Goal: Task Accomplishment & Management: Complete application form

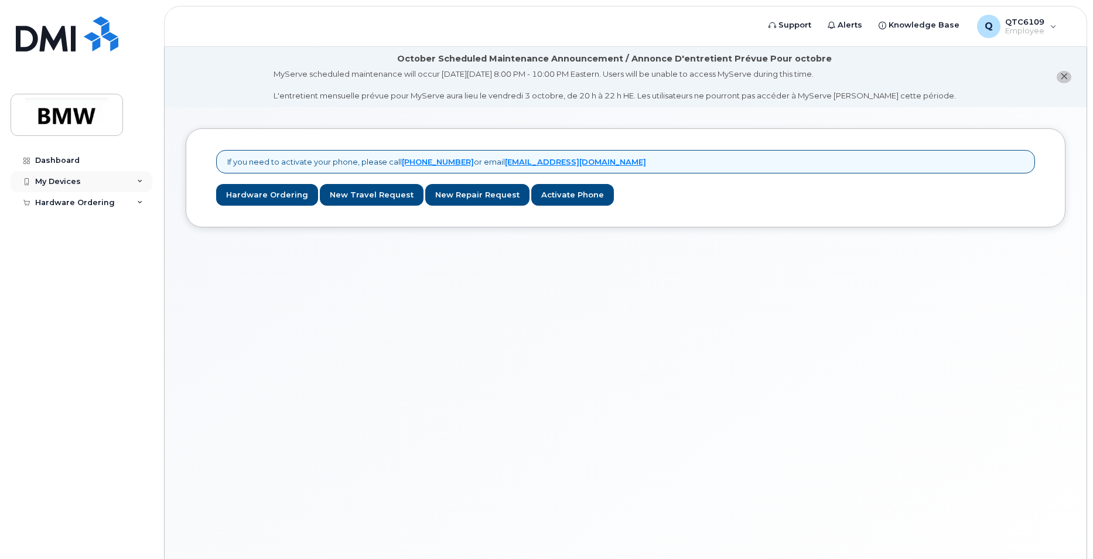
click at [52, 180] on div "My Devices" at bounding box center [58, 181] width 46 height 9
click at [98, 181] on div "My Devices" at bounding box center [82, 181] width 142 height 21
click at [68, 164] on div "Dashboard" at bounding box center [57, 160] width 45 height 9
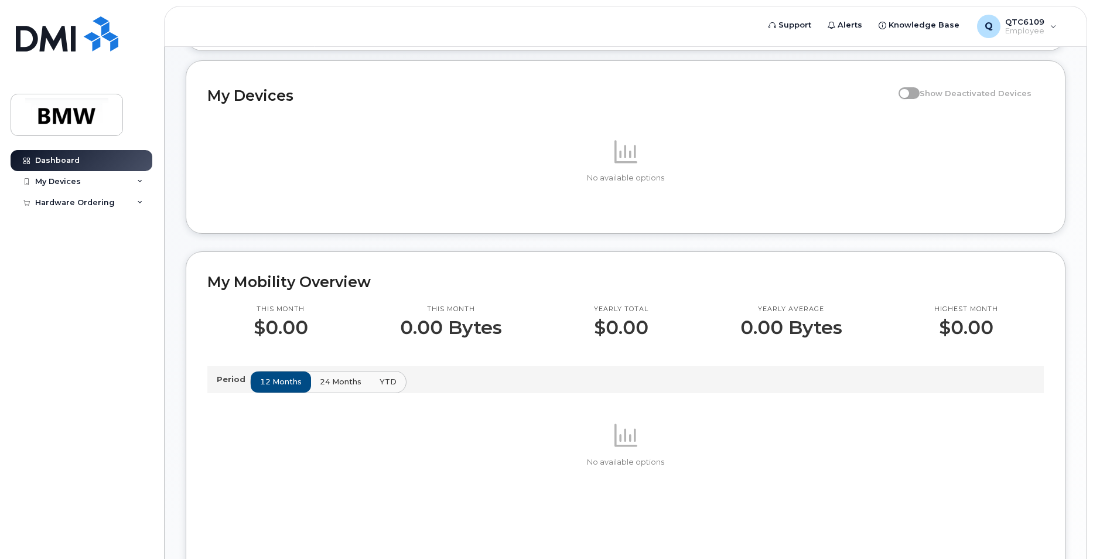
scroll to position [176, 0]
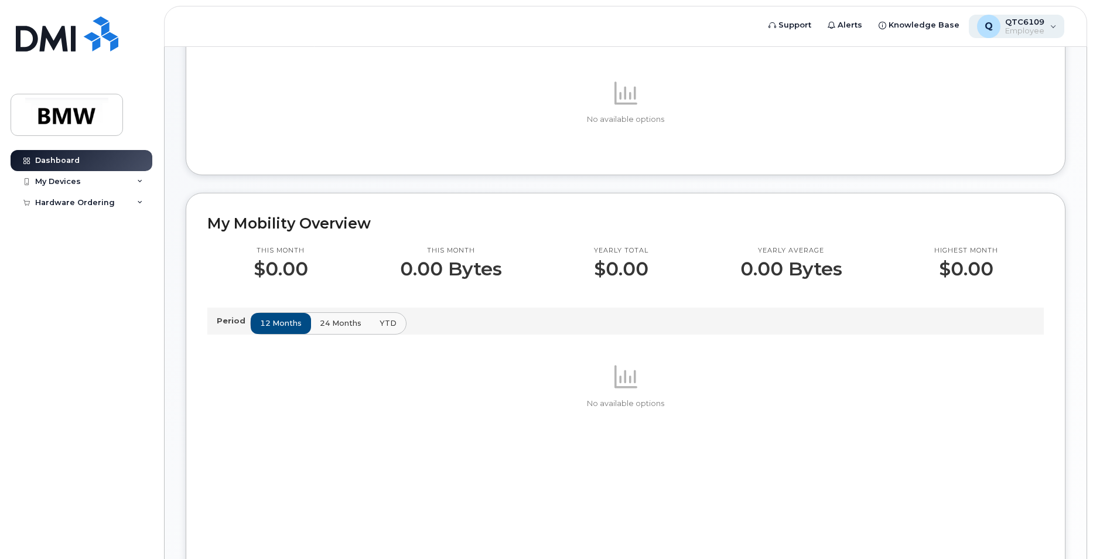
click at [1050, 26] on div "Q QTC6109 Employee" at bounding box center [1017, 26] width 96 height 23
click at [1050, 25] on div "Q QTC6109 Employee" at bounding box center [1017, 26] width 96 height 23
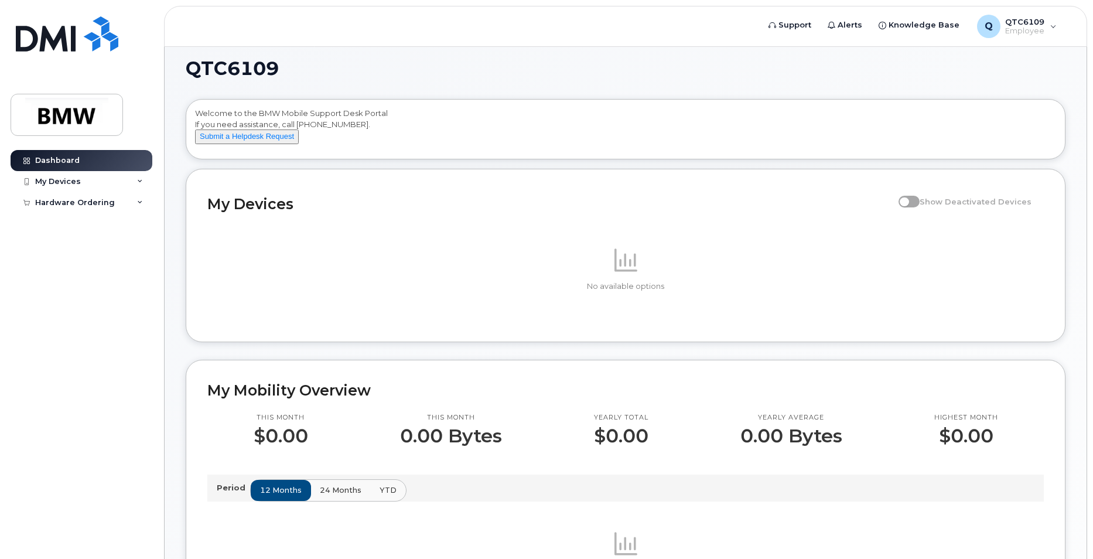
scroll to position [0, 0]
